Goal: Check status: Check status

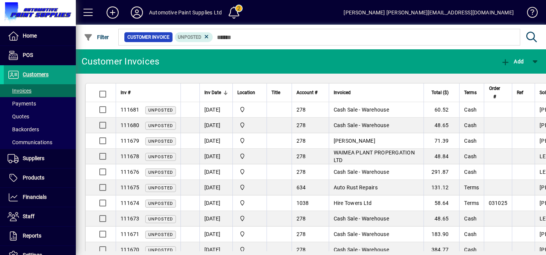
scroll to position [189, 0]
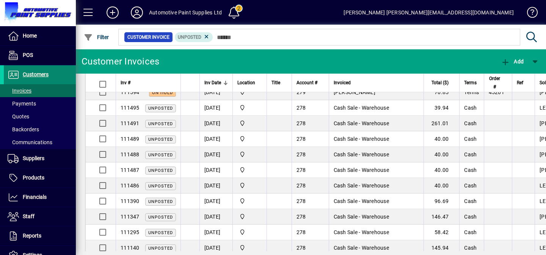
click at [26, 78] on span "Customers" at bounding box center [26, 74] width 45 height 9
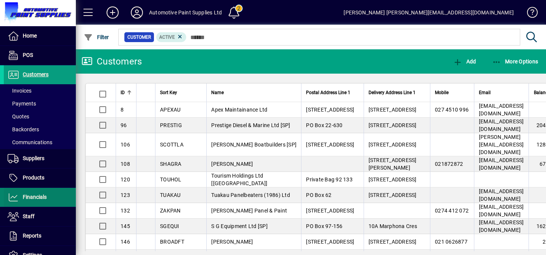
click at [36, 200] on span "Financials" at bounding box center [35, 197] width 24 height 6
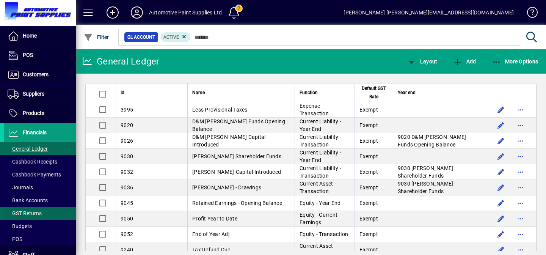
click at [37, 212] on span "GST Returns" at bounding box center [25, 213] width 34 height 6
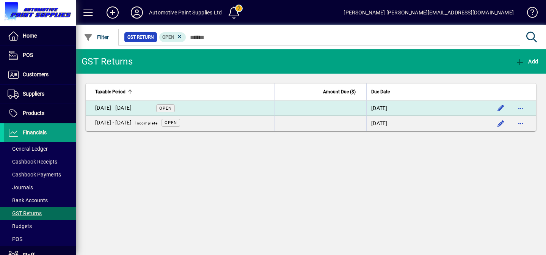
click at [284, 108] on td at bounding box center [321, 108] width 92 height 15
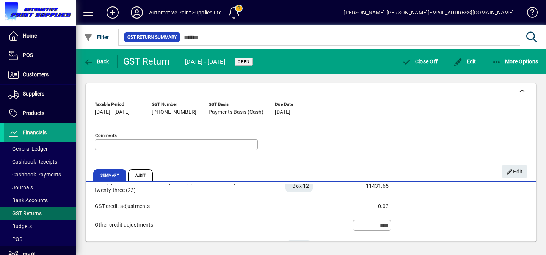
scroll to position [317, 0]
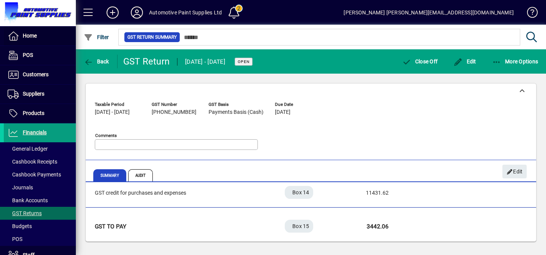
click at [45, 38] on span at bounding box center [40, 36] width 72 height 18
